Goal: Navigation & Orientation: Find specific page/section

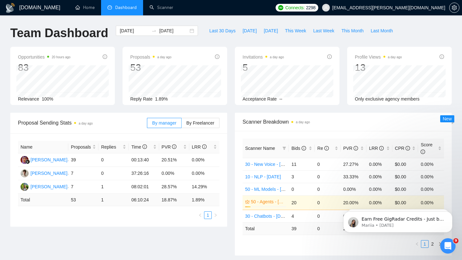
click at [119, 6] on span "Dashboard" at bounding box center [125, 7] width 21 height 5
click at [87, 7] on link "Home" at bounding box center [84, 7] width 19 height 5
